Goal: Task Accomplishment & Management: Use online tool/utility

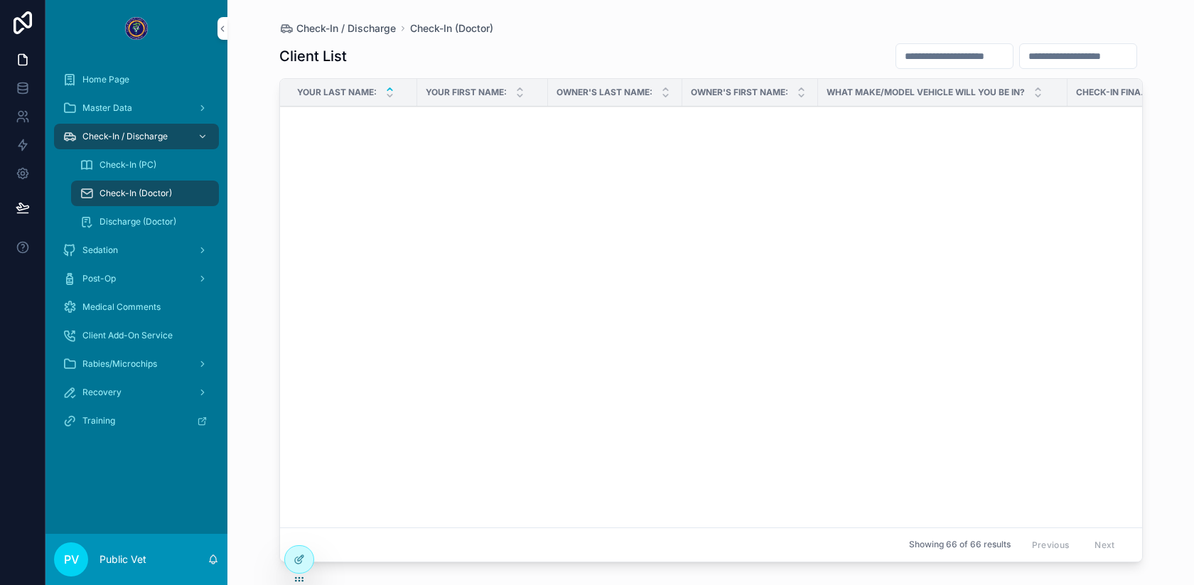
scroll to position [1249, 0]
